Goal: Check status: Check status

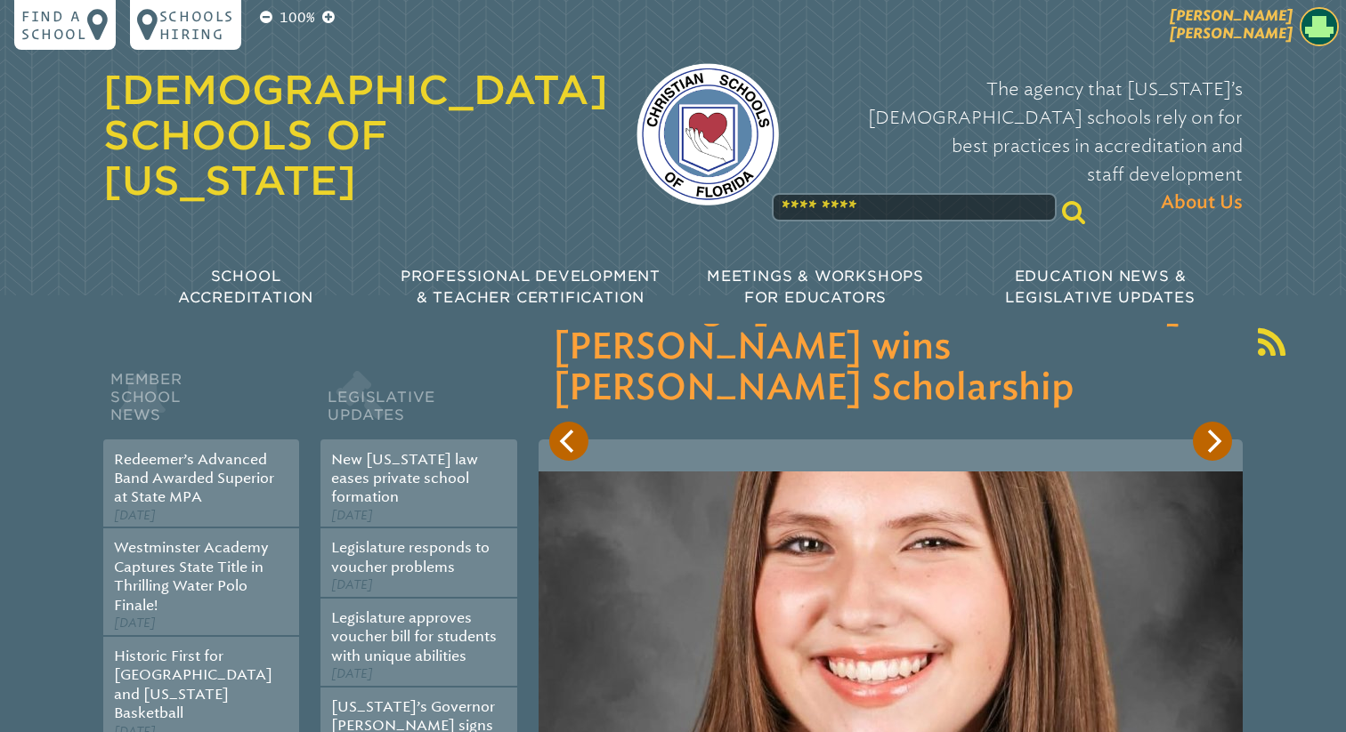
click at [1266, 28] on span "[PERSON_NAME]" at bounding box center [1230, 24] width 123 height 35
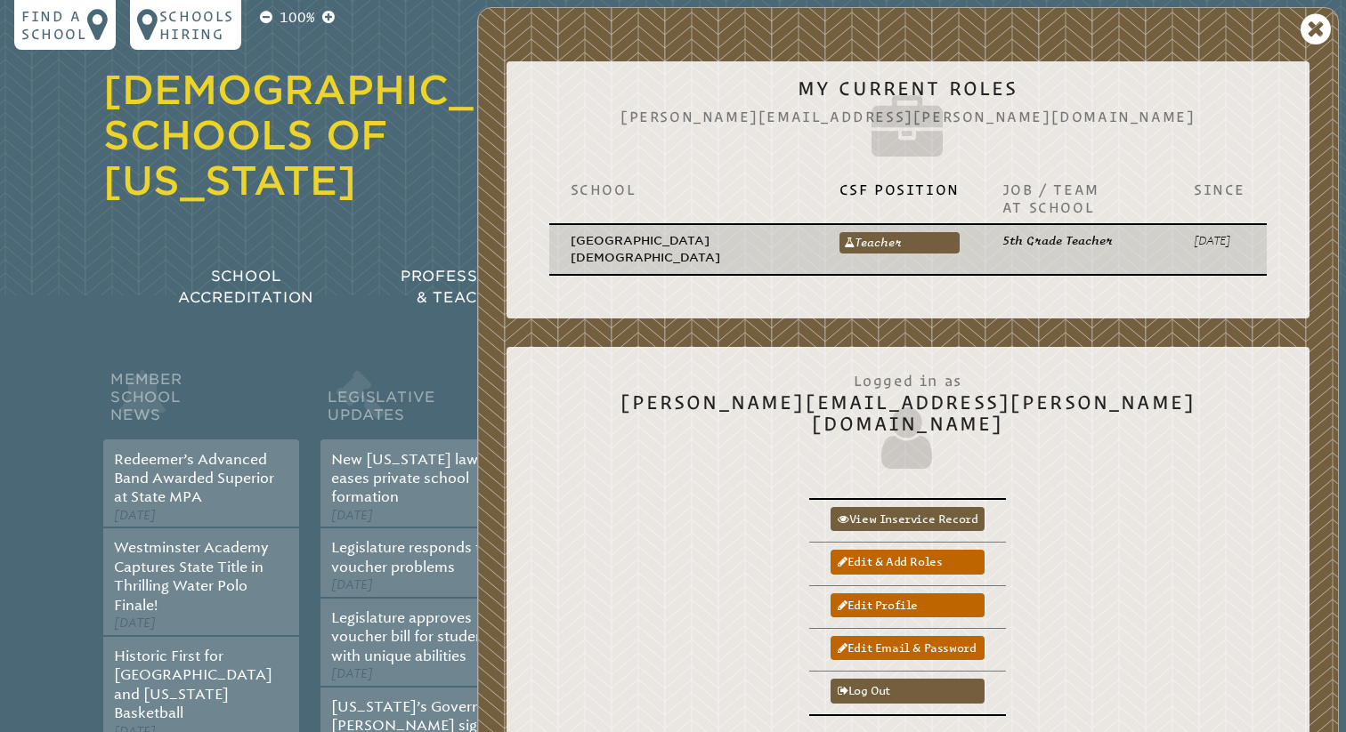
click at [723, 237] on p "[GEOGRAPHIC_DATA][DEMOGRAPHIC_DATA]" at bounding box center [683, 249] width 226 height 35
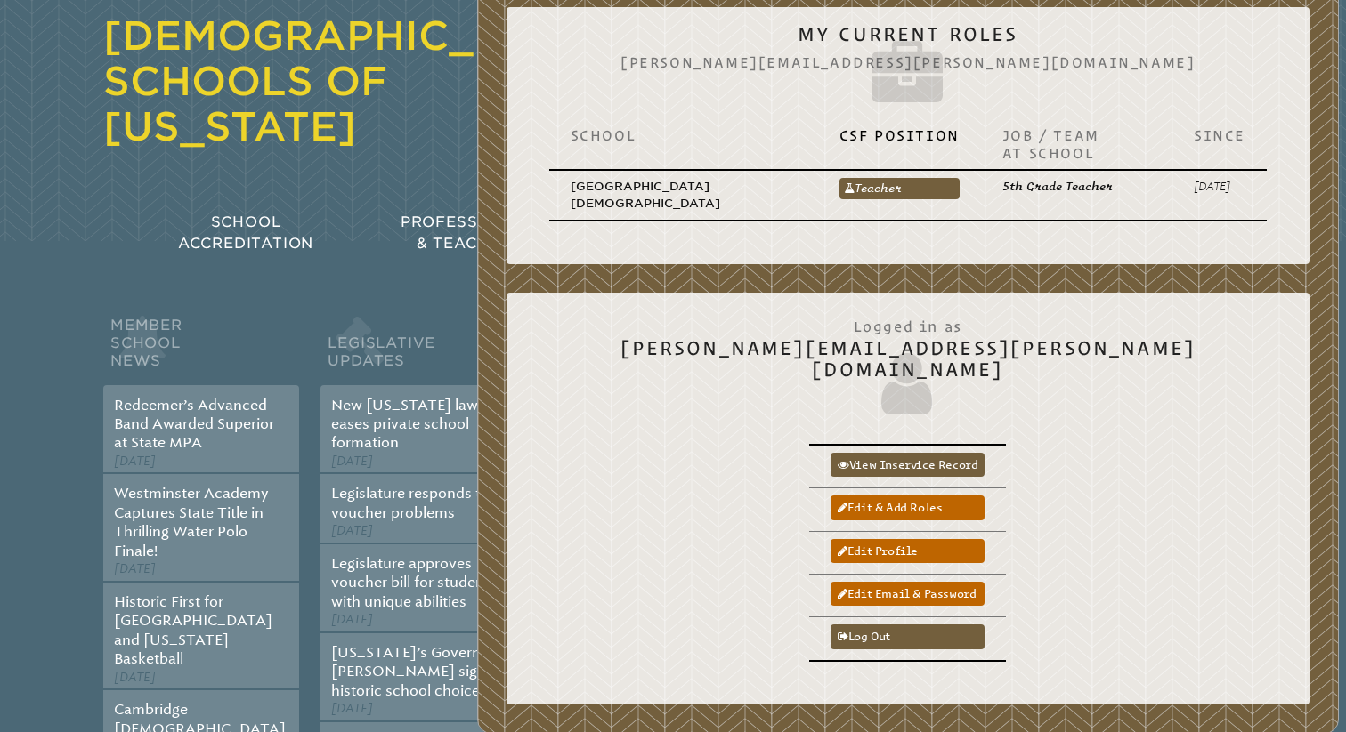
scroll to position [60, 0]
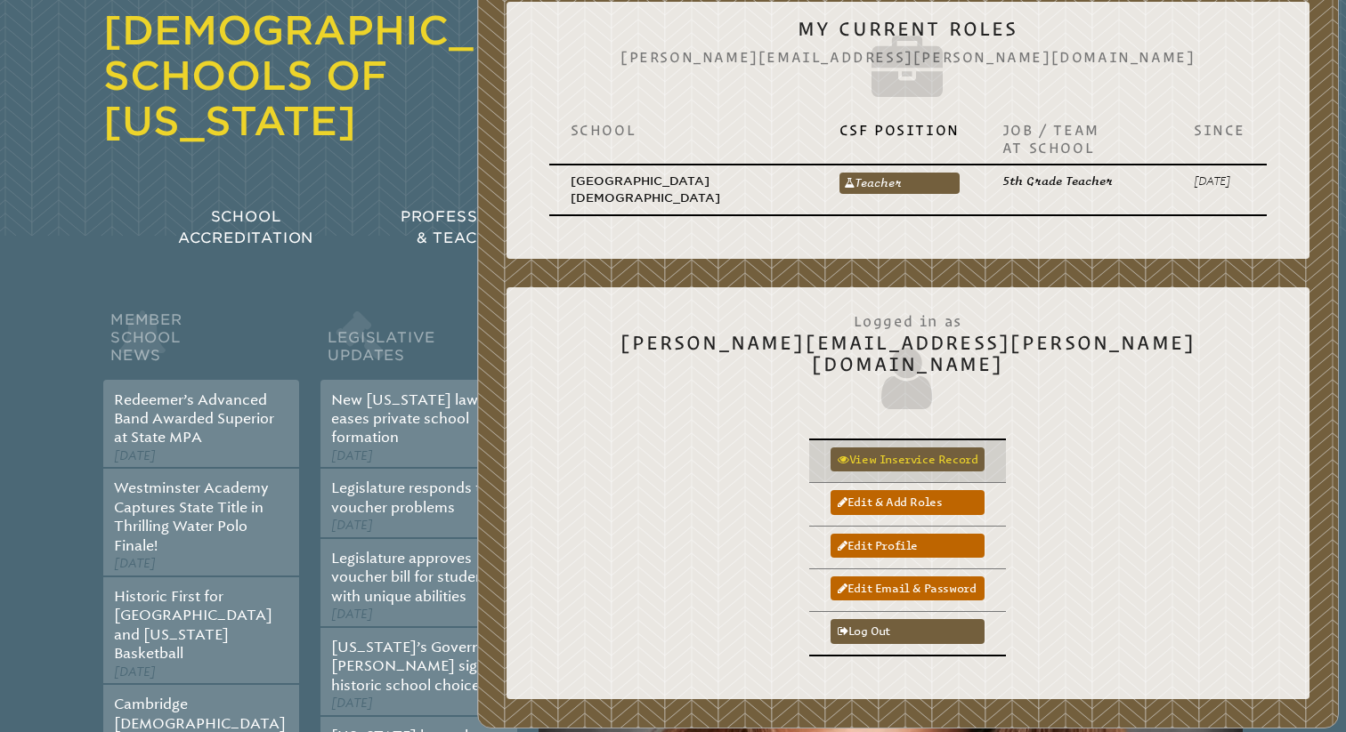
click at [984, 448] on link "View inservice record" at bounding box center [907, 460] width 154 height 24
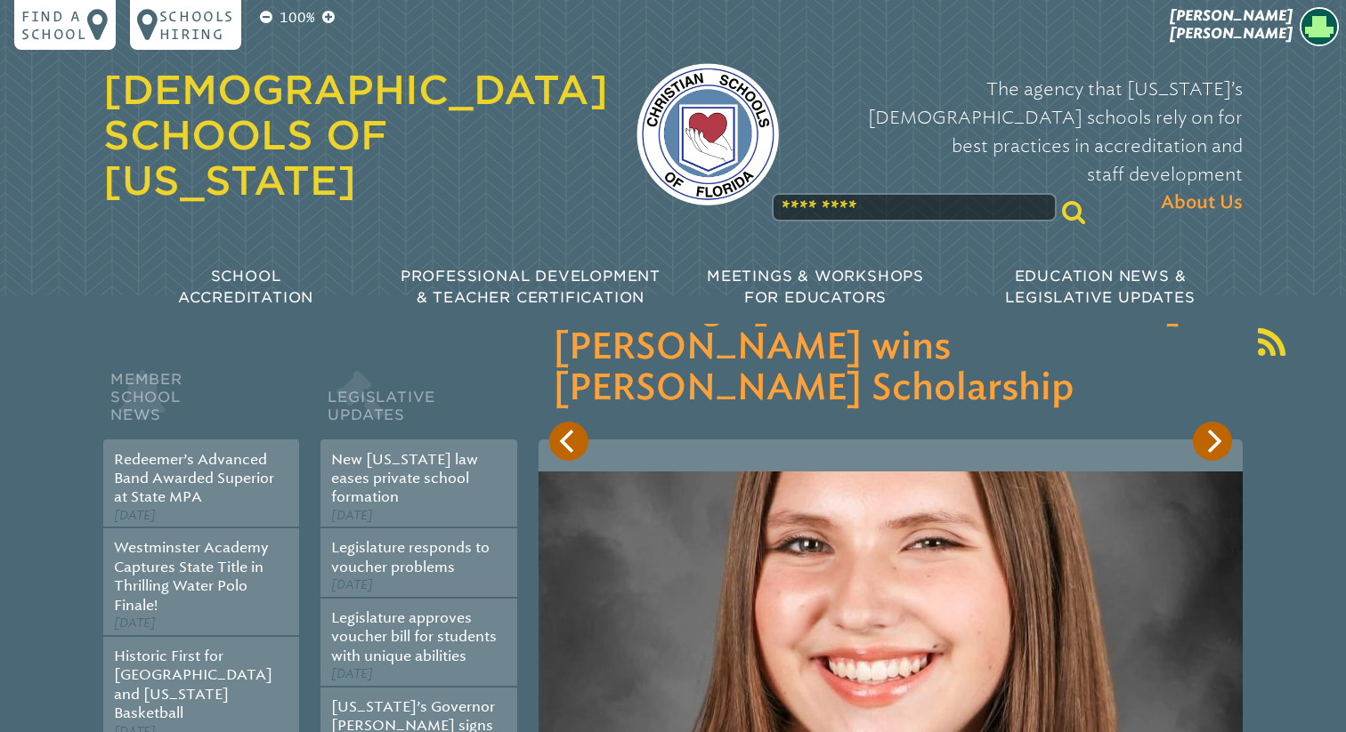
click at [1303, 0] on div "100% Find a school Schools Hiring Jose Blanco Jose Blanco My Current Roles Jose…" at bounding box center [673, 168] width 1346 height 337
click at [1288, 13] on span "[PERSON_NAME]" at bounding box center [1230, 24] width 123 height 35
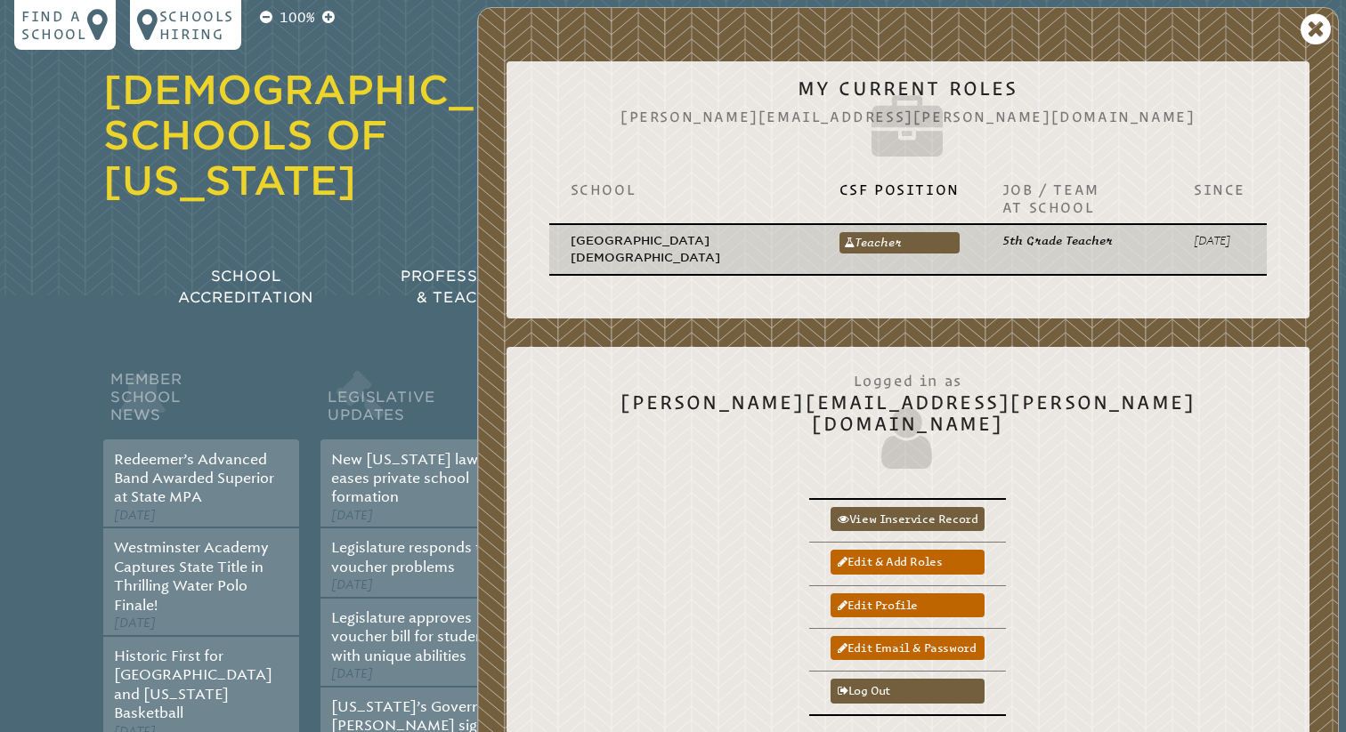
click at [669, 242] on p "[GEOGRAPHIC_DATA][DEMOGRAPHIC_DATA]" at bounding box center [683, 249] width 226 height 35
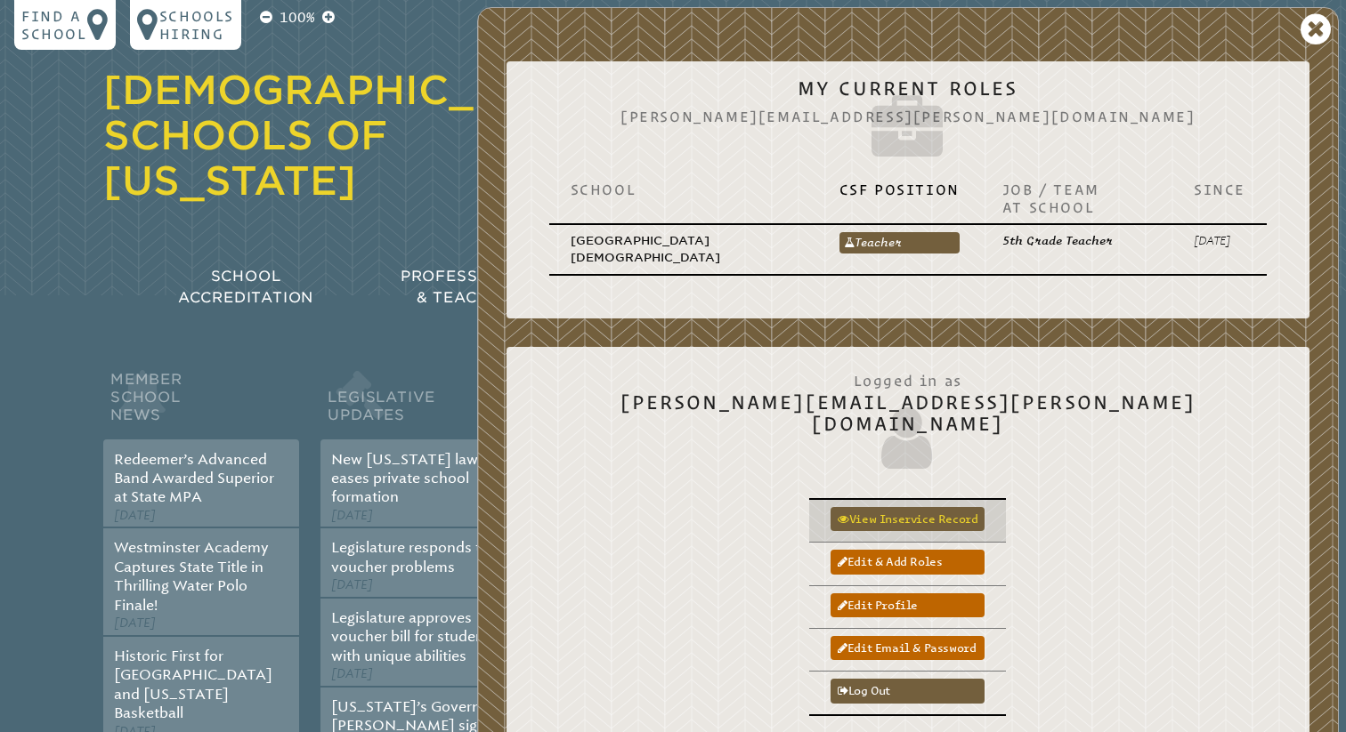
click at [984, 507] on link "View inservice record" at bounding box center [907, 519] width 154 height 24
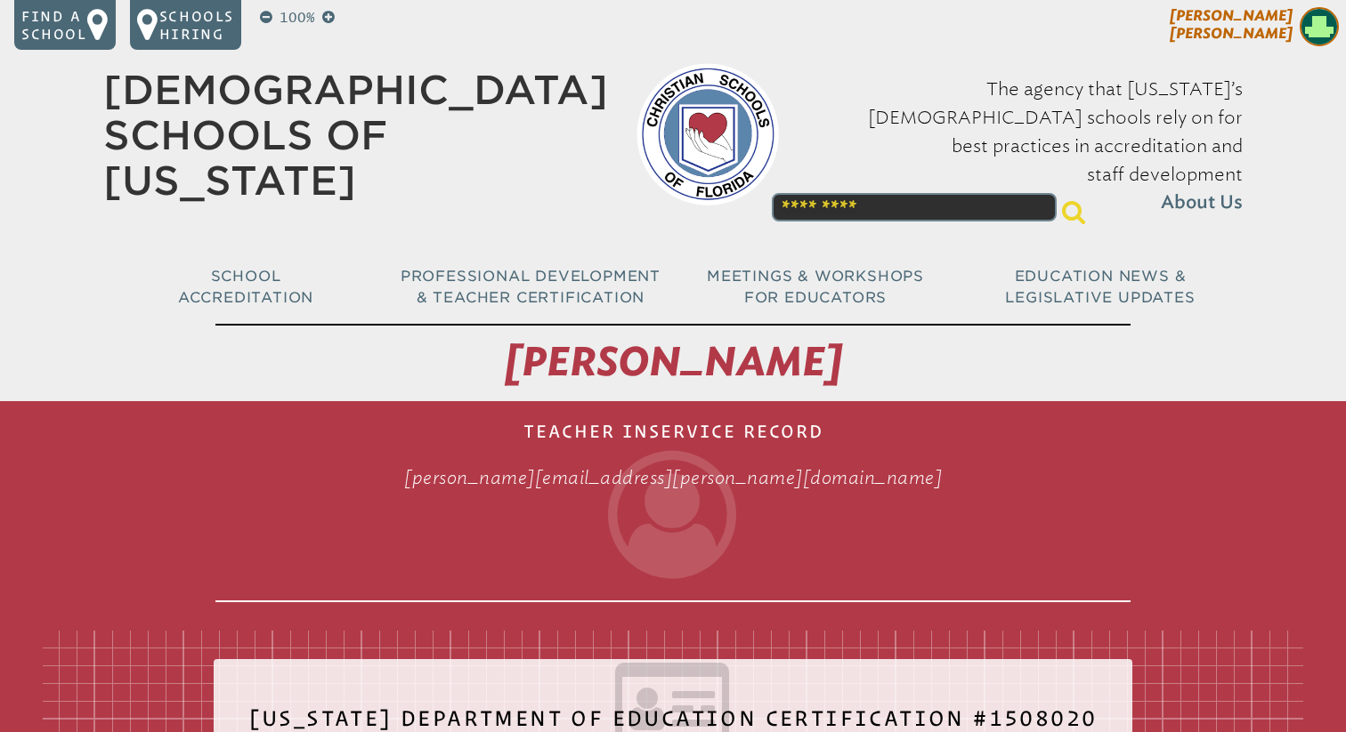
click at [1284, 27] on span "[PERSON_NAME]" at bounding box center [1230, 24] width 123 height 35
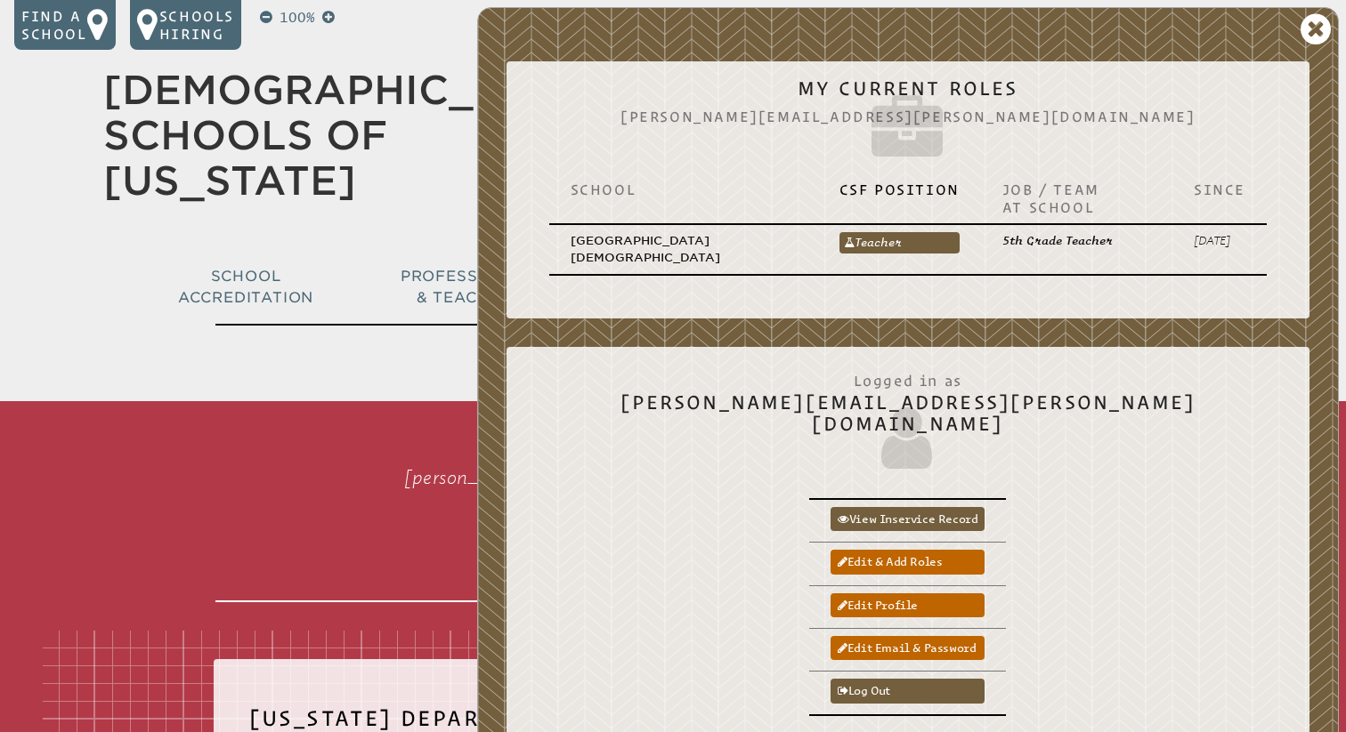
click at [317, 466] on icon at bounding box center [672, 515] width 915 height 128
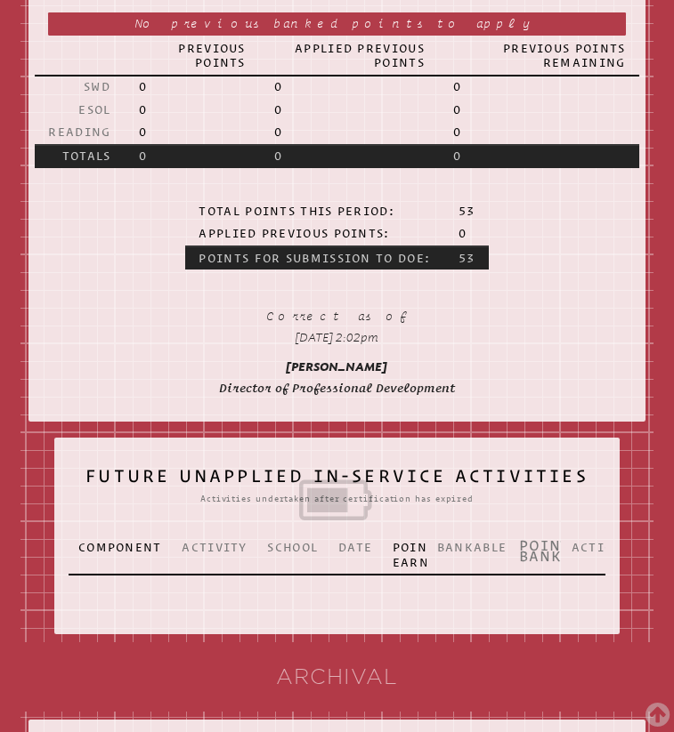
scroll to position [1637, 0]
